Goal: Check status: Check status

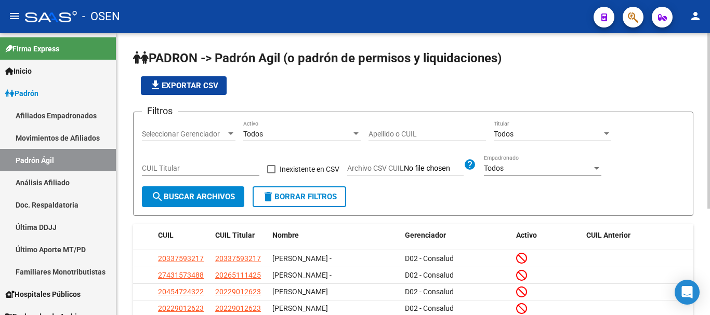
click at [158, 174] on div "CUIL Titular" at bounding box center [200, 165] width 117 height 21
paste input "20-24658001-5"
type input "20-24658001-5"
click at [179, 200] on span "search Buscar Archivos" at bounding box center [193, 196] width 84 height 9
click at [181, 169] on input "CUIL Titular" at bounding box center [200, 168] width 117 height 9
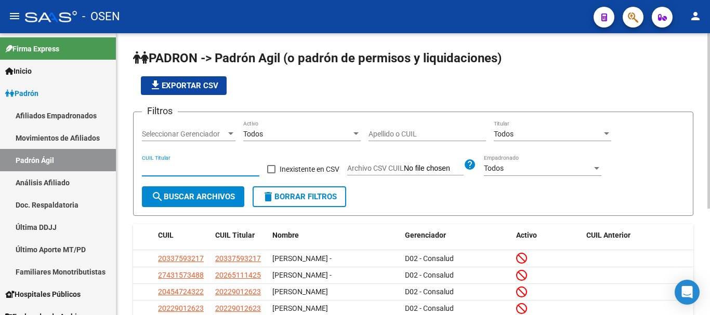
paste input "20-28218964-0"
type input "20-28218964-0"
click at [207, 199] on span "search Buscar Archivos" at bounding box center [193, 196] width 84 height 9
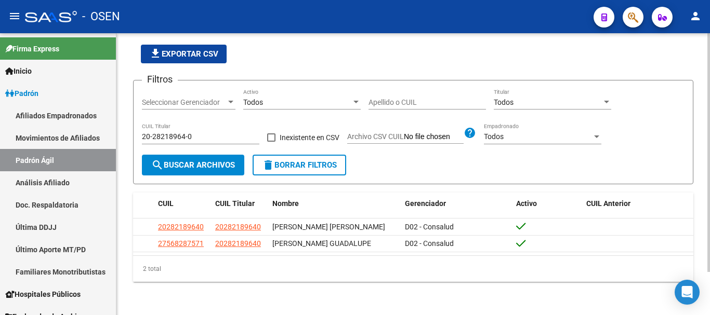
scroll to position [51, 0]
